Goal: Check status

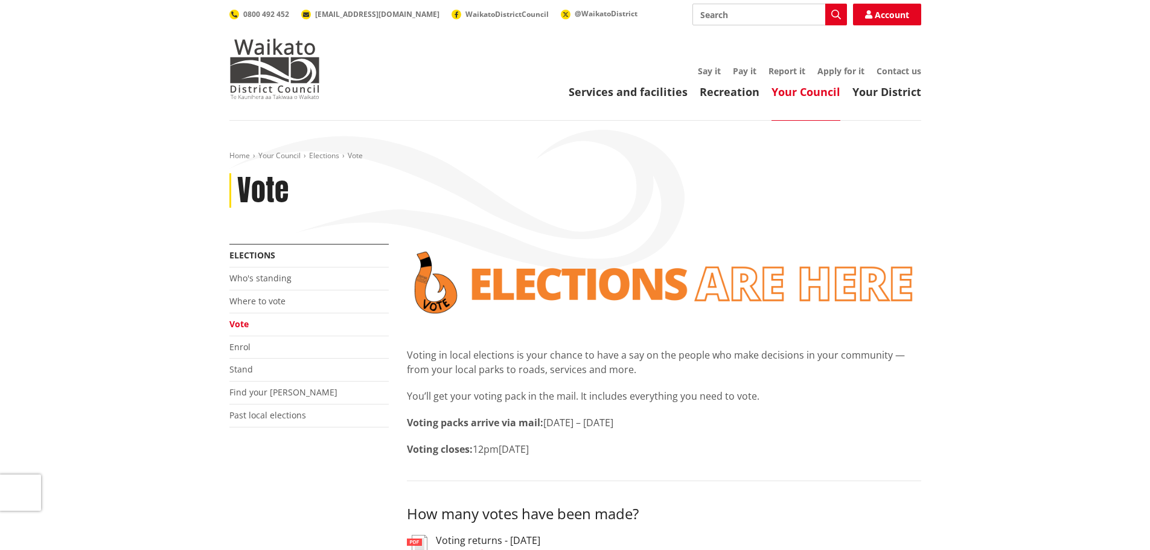
scroll to position [60, 0]
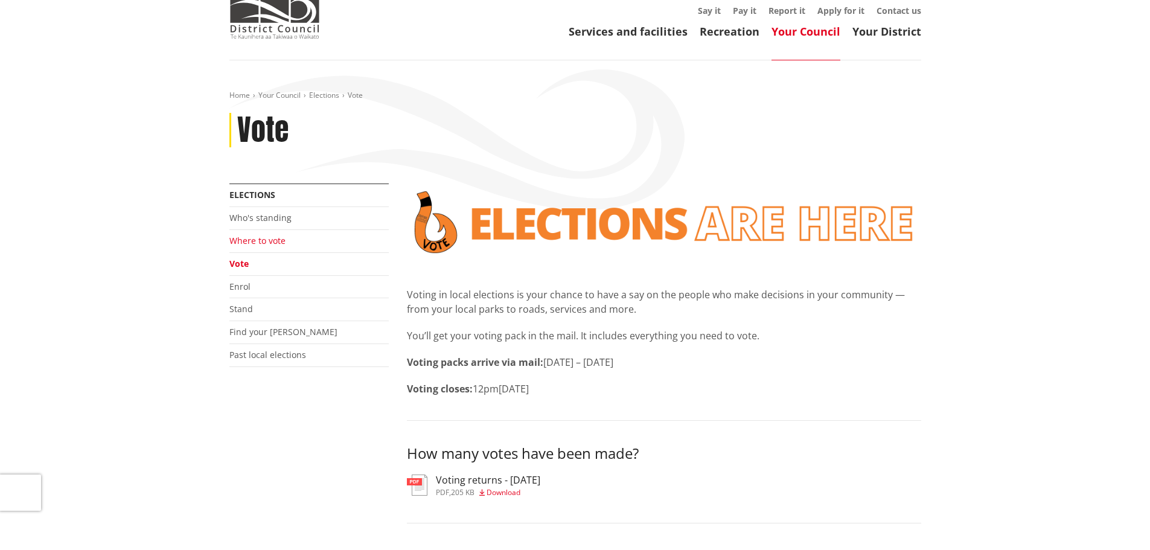
click at [255, 240] on link "Where to vote" at bounding box center [257, 240] width 56 height 11
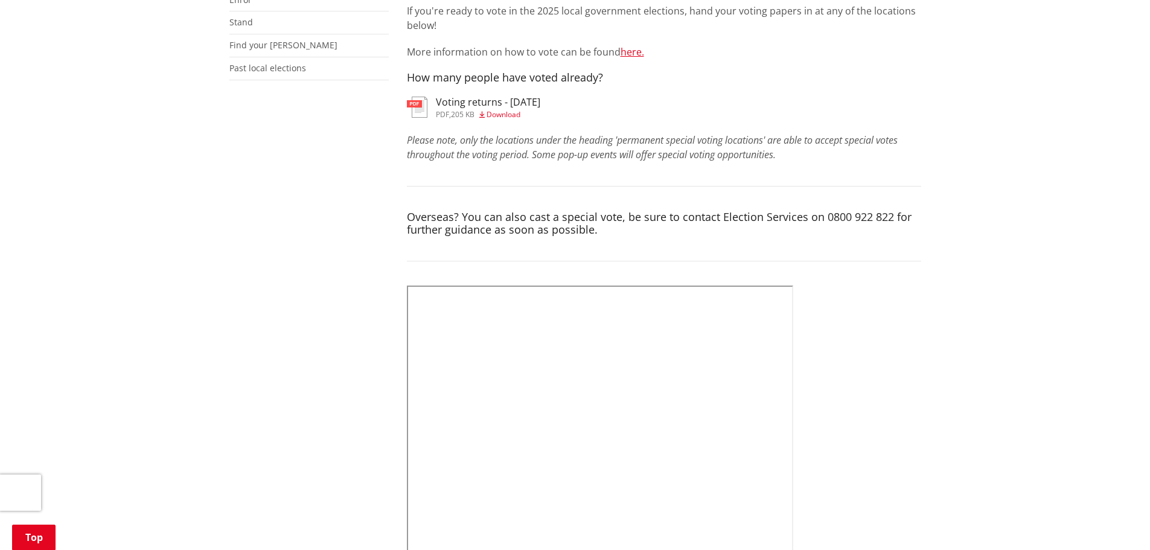
scroll to position [362, 0]
